Goal: Task Accomplishment & Management: Manage account settings

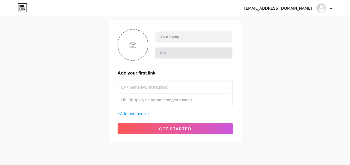
scroll to position [26, 0]
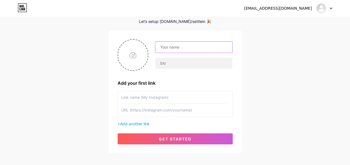
click at [182, 45] on input "text" at bounding box center [193, 47] width 77 height 11
paste input "Buff and Coat Hardwood Floor Refinishing"
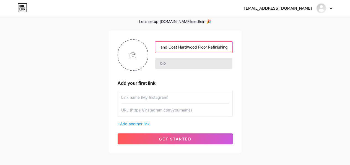
type input "Buff and Coat Hardwood Floor Refinishing"
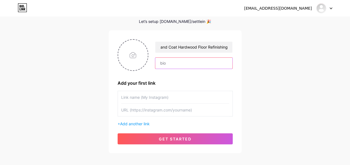
click at [175, 65] on input "text" at bounding box center [193, 63] width 77 height 11
paste input "Bring your hardwood floors back to life with Buff and Coat Hardwood Floor Refin…"
type input "Bring your hardwood floors back to life with Buff and Coat Hardwood Floor Refin…"
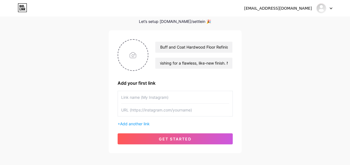
click at [187, 101] on input "text" at bounding box center [175, 97] width 108 height 12
click at [132, 124] on span "Add another link" at bounding box center [135, 124] width 30 height 5
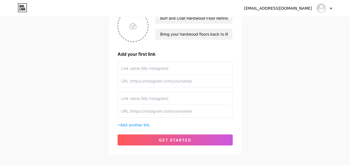
scroll to position [1, 0]
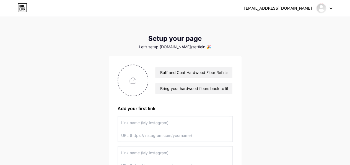
click at [156, 121] on input "text" at bounding box center [175, 123] width 108 height 12
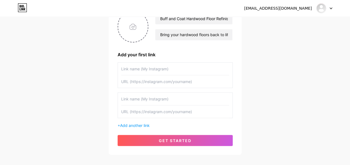
scroll to position [56, 0]
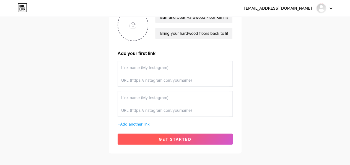
click at [156, 135] on button "get started" at bounding box center [174, 139] width 115 height 11
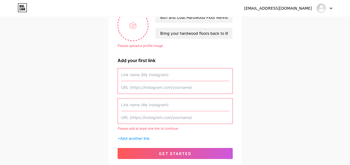
click at [134, 76] on input "text" at bounding box center [175, 75] width 108 height 12
paste input "Buff and Coat Hardwood Floor Refinishing"
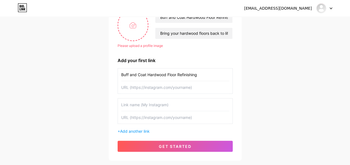
type input "Buff and Coat Hardwood Floor Refinishing"
click at [147, 89] on input "text" at bounding box center [175, 87] width 108 height 12
paste input "[URL][DOMAIN_NAME]"
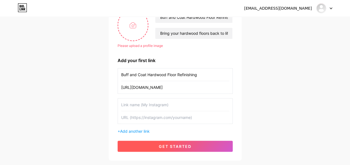
type input "[URL][DOMAIN_NAME]"
click at [175, 145] on span "get started" at bounding box center [175, 146] width 33 height 5
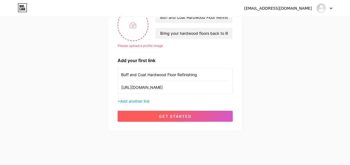
click at [160, 114] on span "get started" at bounding box center [175, 116] width 33 height 5
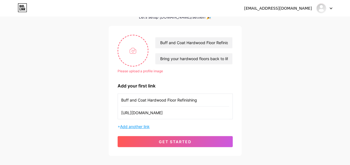
scroll to position [1, 0]
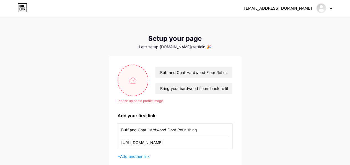
click at [133, 82] on input "file" at bounding box center [133, 80] width 30 height 31
click at [133, 72] on input "file" at bounding box center [133, 80] width 30 height 31
type input "C:\fakepath\logo.png"
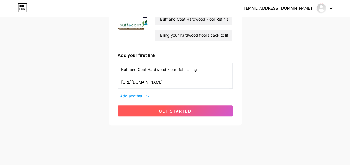
scroll to position [54, 0]
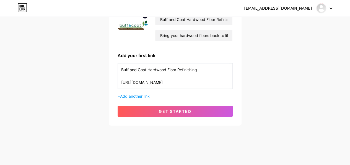
drag, startPoint x: 176, startPoint y: 84, endPoint x: 80, endPoint y: 88, distance: 95.7
click at [80, 88] on div "toxic.aardvark.pwdw@rapidletter.net Dashboard Logout Setup your page Let’s setu…" at bounding box center [175, 44] width 350 height 197
drag, startPoint x: 205, startPoint y: 67, endPoint x: 60, endPoint y: 73, distance: 145.4
click at [61, 73] on div "toxic.aardvark.pwdw@rapidletter.net Dashboard Logout Setup your page Let’s setu…" at bounding box center [175, 44] width 350 height 197
click at [40, 72] on div "toxic.aardvark.pwdw@rapidletter.net Dashboard Logout Setup your page Let’s setu…" at bounding box center [175, 44] width 350 height 197
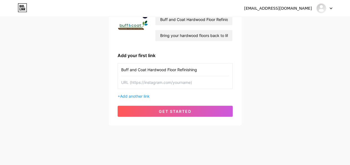
type input "Buff and Coat Hardwood Floor Refinishing"
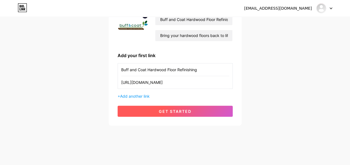
type input "[URL][DOMAIN_NAME]"
click at [150, 106] on button "get started" at bounding box center [174, 111] width 115 height 11
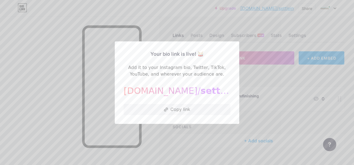
click at [237, 92] on div at bounding box center [177, 82] width 354 height 165
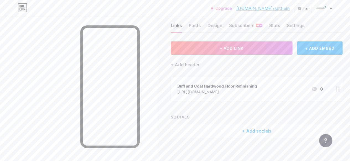
scroll to position [14, 0]
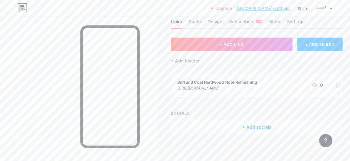
click at [201, 88] on div "[URL][DOMAIN_NAME]" at bounding box center [217, 88] width 80 height 6
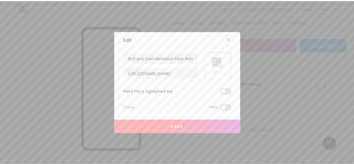
scroll to position [10, 0]
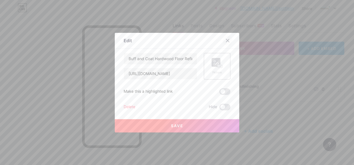
click at [225, 38] on div at bounding box center [227, 41] width 10 height 10
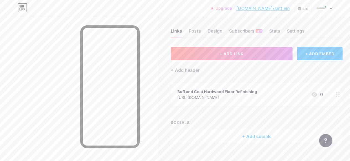
scroll to position [0, 0]
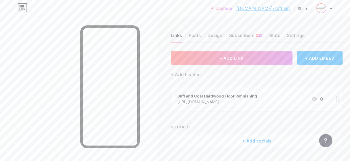
click at [320, 7] on img at bounding box center [320, 8] width 9 height 9
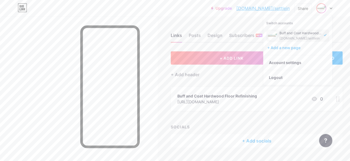
click at [292, 33] on div "Buff and Coat Hardwood Floor Refinishing" at bounding box center [300, 33] width 43 height 4
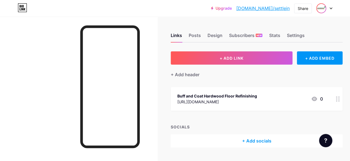
click at [318, 9] on img at bounding box center [320, 8] width 9 height 9
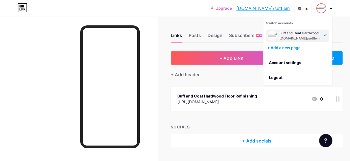
click at [299, 35] on div "Buff and Coat Hardwood Floor Refinishing" at bounding box center [300, 33] width 43 height 4
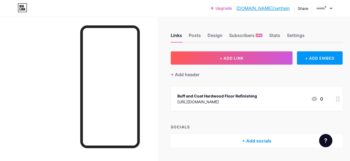
click at [296, 32] on div "Links Posts Design Subscribers NEW Stats Settings" at bounding box center [256, 32] width 172 height 19
click at [295, 35] on div "Settings" at bounding box center [295, 37] width 18 height 10
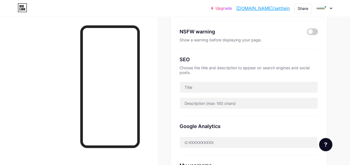
scroll to position [111, 0]
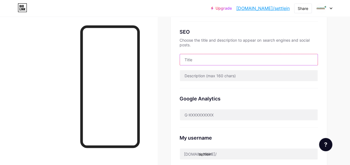
click at [204, 61] on input "text" at bounding box center [249, 59] width 138 height 11
paste input "Buff and Coat Hardwood Floor Refinishing"
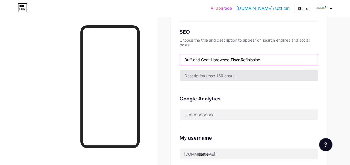
type input "Buff and Coat Hardwood Floor Refinishing"
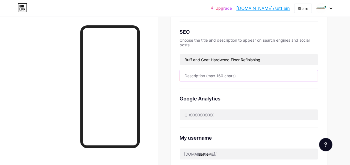
click at [205, 78] on input "text" at bounding box center [249, 75] width 138 height 11
paste input "Bring your hardwood floors back to life with Buff and Coat Hardwood Floor Refin…"
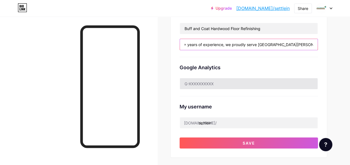
scroll to position [193, 0]
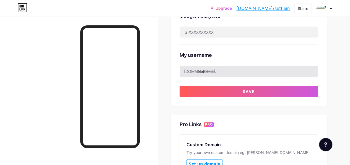
type input "Bring your hardwood floors back to life with Buff and Coat Hardwood Floor Refin…"
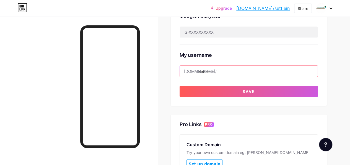
click at [227, 70] on input "settlein" at bounding box center [249, 71] width 138 height 11
drag, startPoint x: 227, startPoint y: 70, endPoint x: 219, endPoint y: 70, distance: 7.7
click at [219, 70] on input "settlein" at bounding box center [249, 71] width 138 height 11
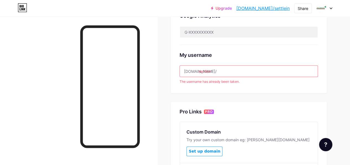
paste input "buffandcoat"
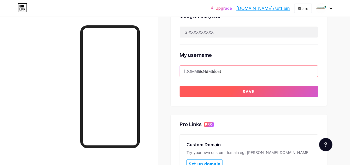
type input "buffandcoat"
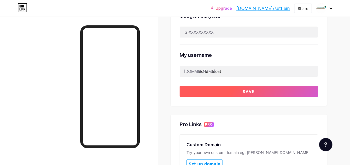
click at [228, 91] on button "Save" at bounding box center [248, 91] width 138 height 11
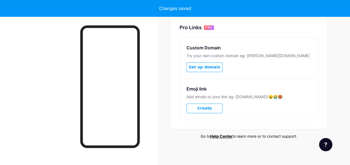
scroll to position [271, 0]
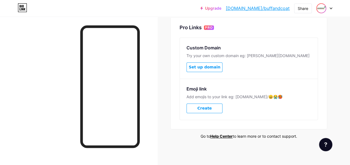
click at [317, 8] on img at bounding box center [320, 8] width 9 height 9
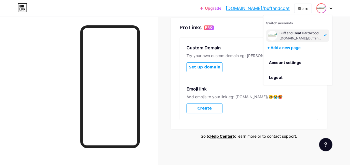
click at [280, 39] on div "[DOMAIN_NAME]/buffandcoat" at bounding box center [300, 38] width 43 height 4
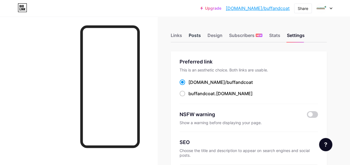
click at [195, 38] on div "Posts" at bounding box center [194, 37] width 12 height 10
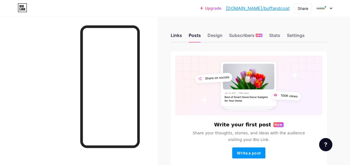
click at [178, 37] on div "Links" at bounding box center [175, 37] width 11 height 10
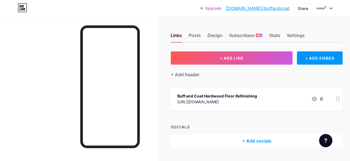
click at [326, 7] on div at bounding box center [324, 8] width 16 height 10
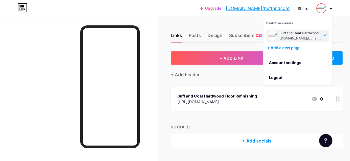
click at [322, 11] on img at bounding box center [320, 8] width 9 height 9
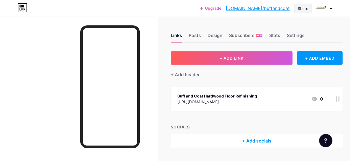
click at [305, 9] on div "Share" at bounding box center [302, 9] width 11 height 6
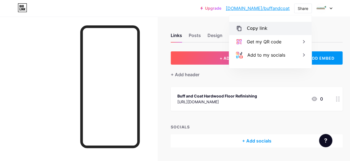
click at [262, 30] on div "Copy link" at bounding box center [256, 28] width 20 height 7
click at [254, 28] on div "Copy link" at bounding box center [256, 28] width 20 height 7
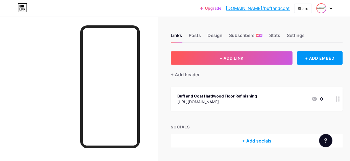
click at [319, 7] on img at bounding box center [320, 8] width 9 height 9
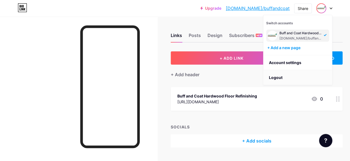
click at [287, 76] on li "Logout" at bounding box center [297, 77] width 69 height 15
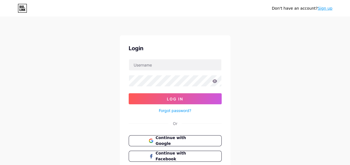
click at [328, 7] on link "Sign up" at bounding box center [324, 8] width 15 height 4
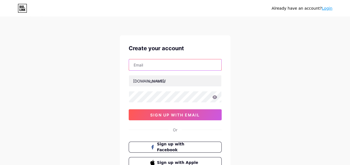
click at [155, 67] on input "text" at bounding box center [175, 64] width 92 height 11
paste input "[EMAIL_ADDRESS][DOMAIN_NAME]"
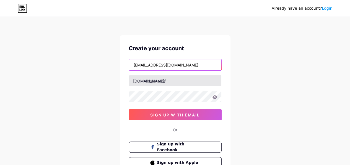
type input "[EMAIL_ADDRESS][DOMAIN_NAME]"
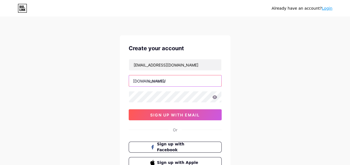
click at [164, 82] on input "text" at bounding box center [175, 80] width 92 height 11
paste input "aaalliedco"
type input "aaalliedco"
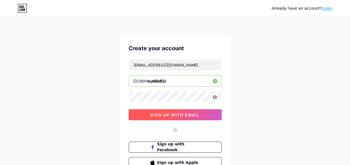
click at [166, 114] on span "sign up with email" at bounding box center [174, 115] width 49 height 5
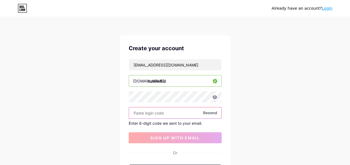
click at [150, 112] on input "text" at bounding box center [175, 112] width 92 height 11
paste input "561742"
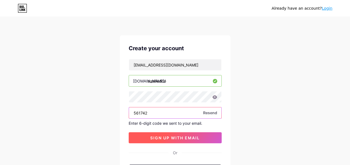
type input "561742"
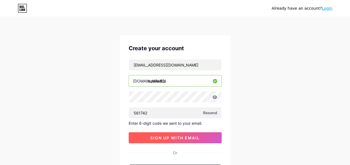
click at [167, 134] on button "sign up with email" at bounding box center [174, 137] width 93 height 11
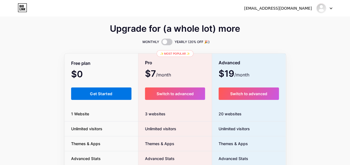
click at [103, 96] on button "Get Started" at bounding box center [101, 94] width 61 height 12
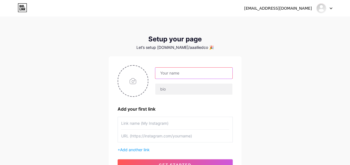
click at [191, 70] on input "text" at bounding box center [193, 73] width 77 height 11
paste input "AA Allied Co"
type input "AA Allied Co"
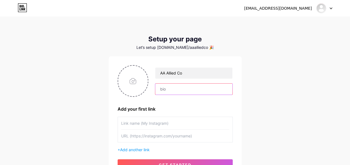
click at [160, 88] on input "text" at bounding box center [193, 89] width 77 height 11
paste input "AA Allied Co. offers trusted and affordable home repair solutions tailored to y…"
type input "AA Allied Co. offers trusted and affordable home repair solutions tailored to y…"
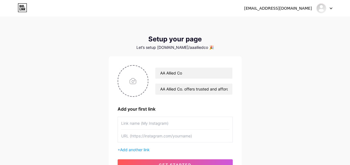
click at [153, 125] on input "text" at bounding box center [175, 123] width 108 height 12
paste input "AA Allied Co"
type input "AA Allied Co"
click at [135, 137] on input "text" at bounding box center [175, 136] width 108 height 12
paste input "[URL][DOMAIN_NAME]"
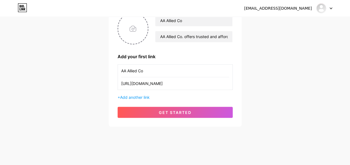
scroll to position [54, 0]
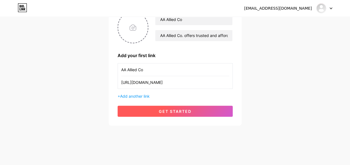
type input "[URL][DOMAIN_NAME]"
click at [178, 114] on button "get started" at bounding box center [174, 111] width 115 height 11
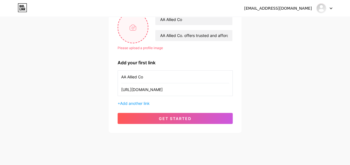
click at [121, 25] on input "file" at bounding box center [133, 27] width 30 height 31
type input "C:\fakepath\LOGO 1.png"
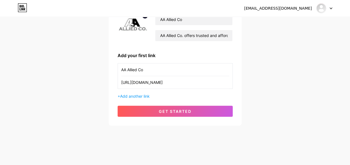
click at [193, 110] on button "get started" at bounding box center [174, 111] width 115 height 11
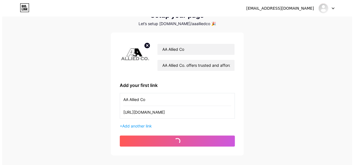
scroll to position [0, 0]
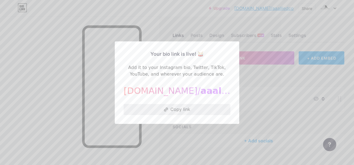
click at [197, 111] on button "Copy link" at bounding box center [177, 109] width 107 height 11
